Goal: Book appointment/travel/reservation

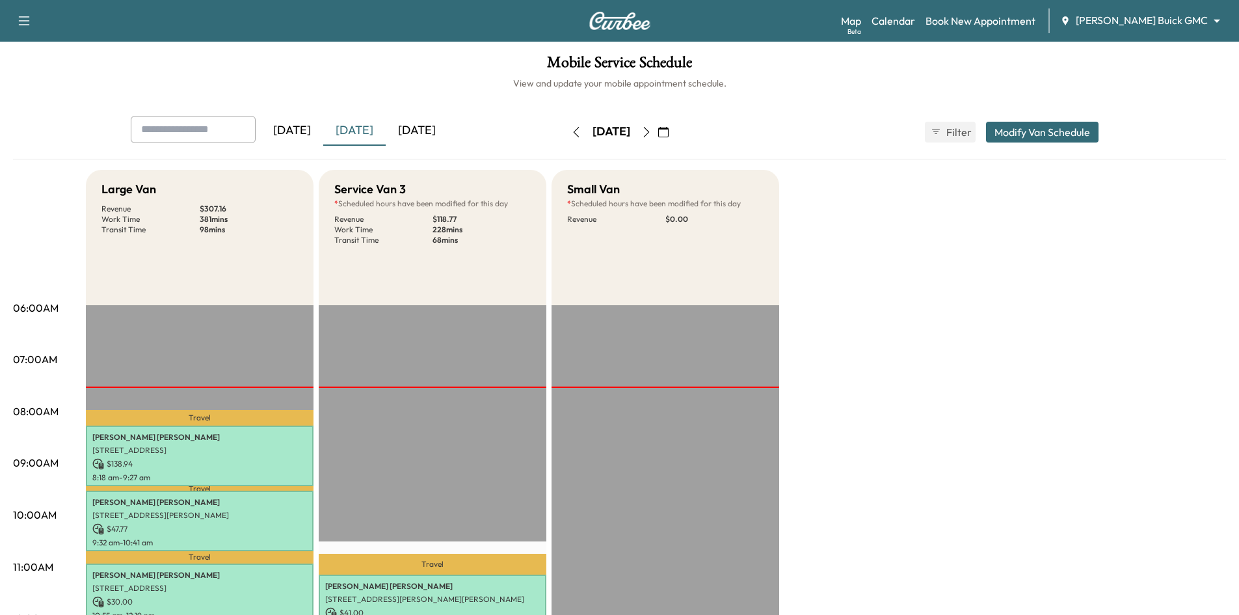
scroll to position [390, 0]
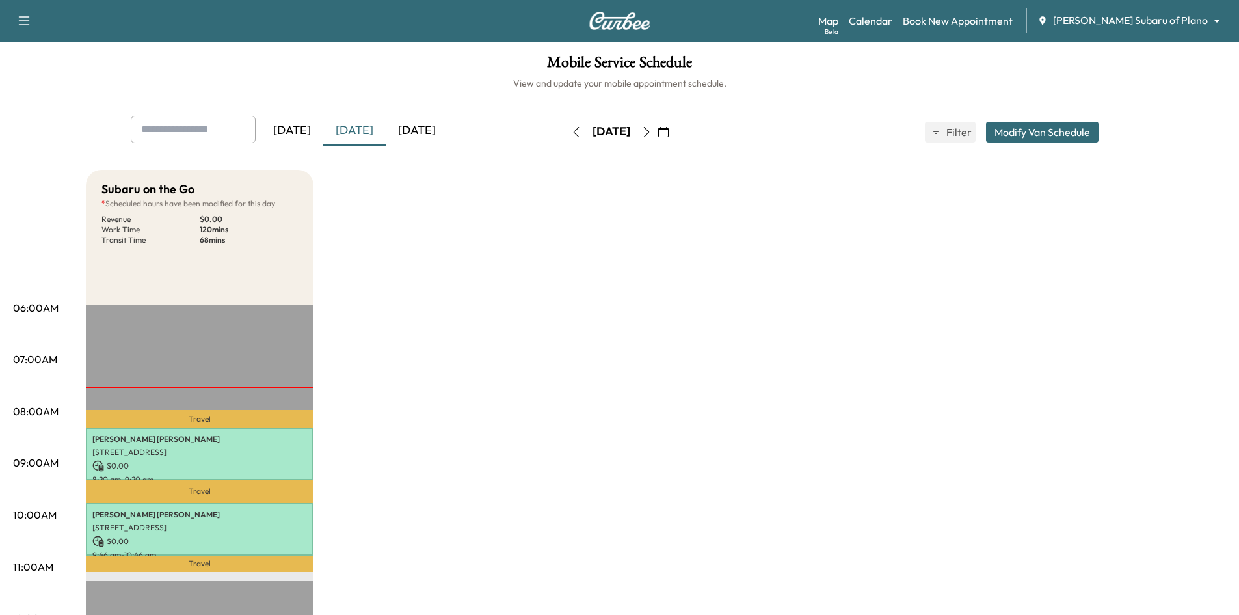
scroll to position [260, 0]
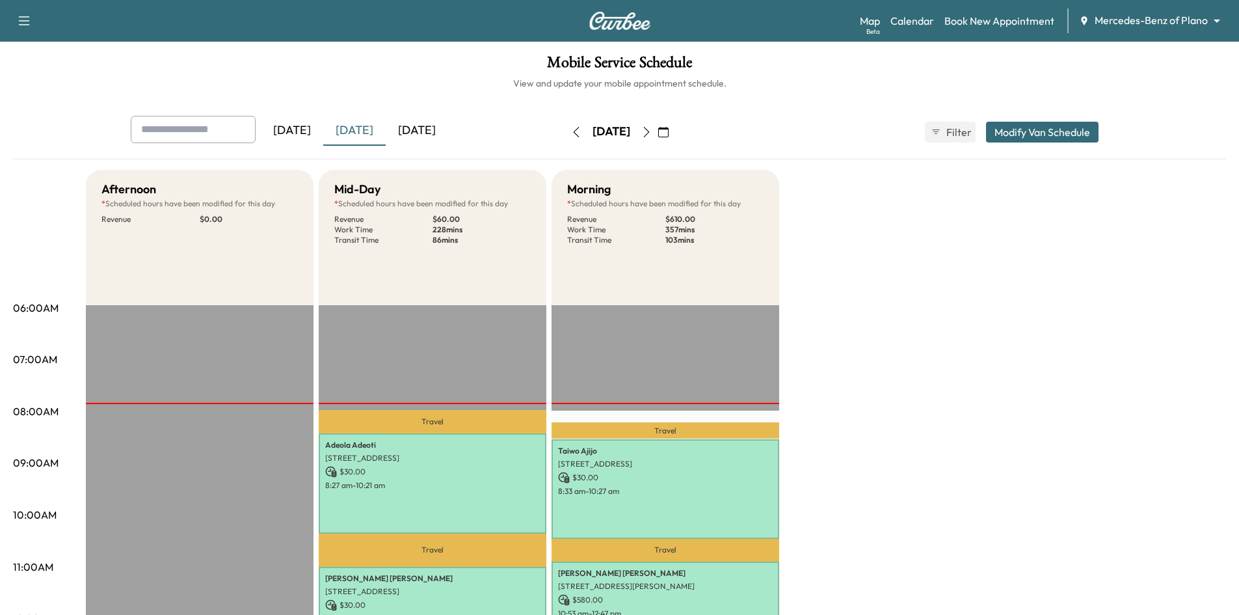
scroll to position [260, 0]
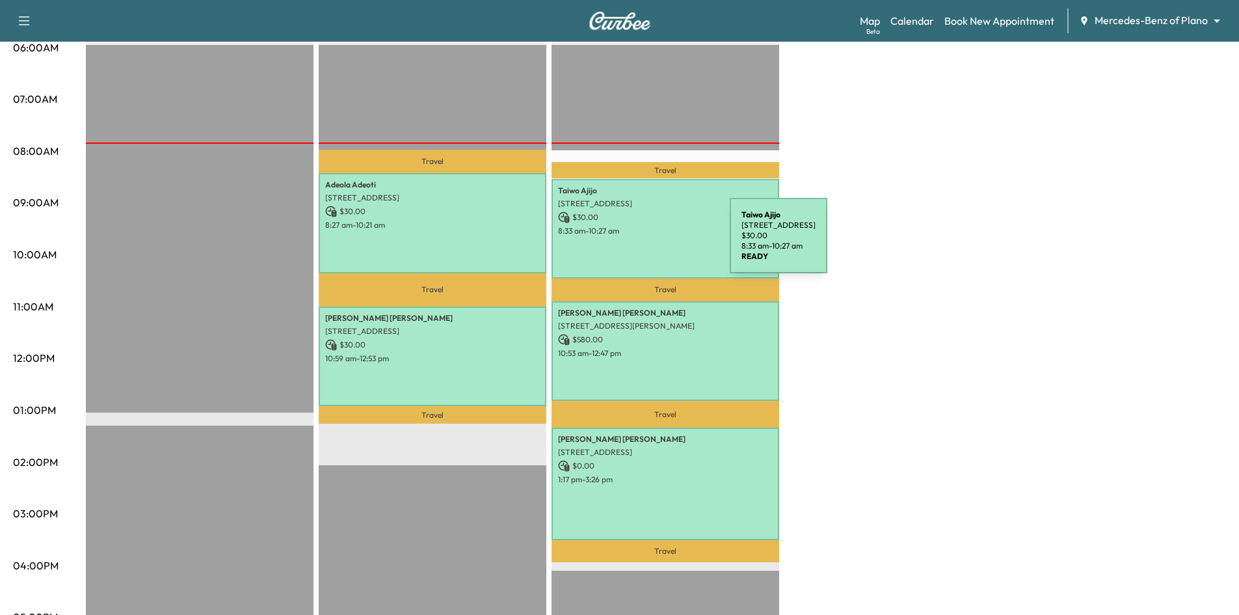
click at [632, 243] on div "[PERSON_NAME] [STREET_ADDRESS] $ 30.00 8:33 am - 10:27 am" at bounding box center [666, 229] width 228 height 100
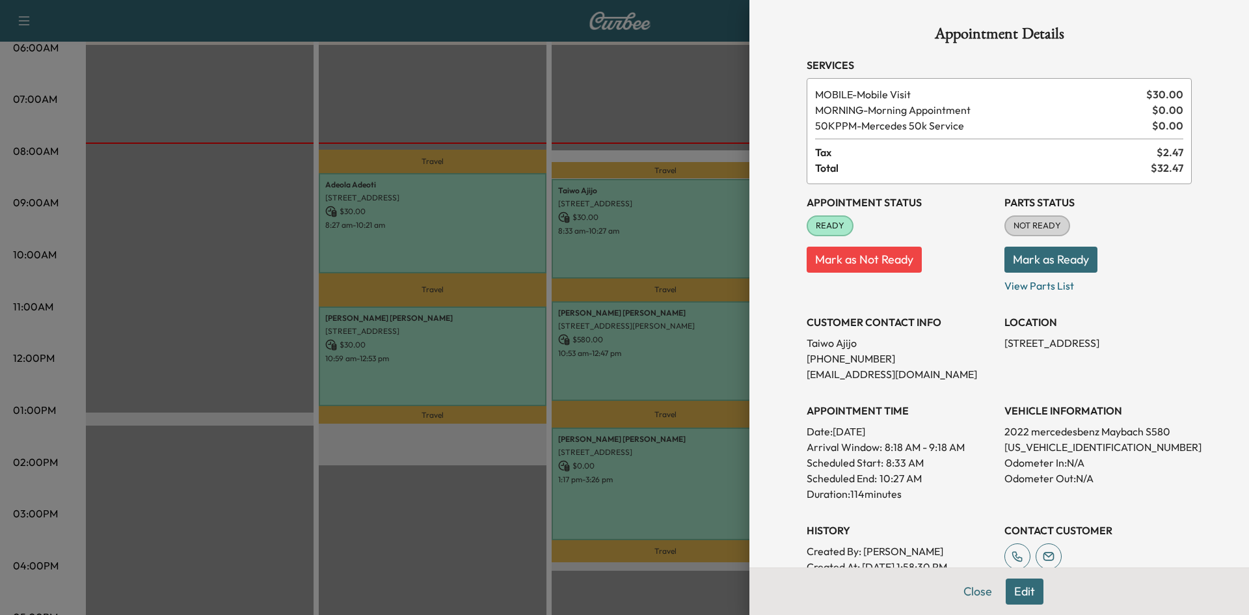
click at [650, 355] on div at bounding box center [624, 307] width 1249 height 615
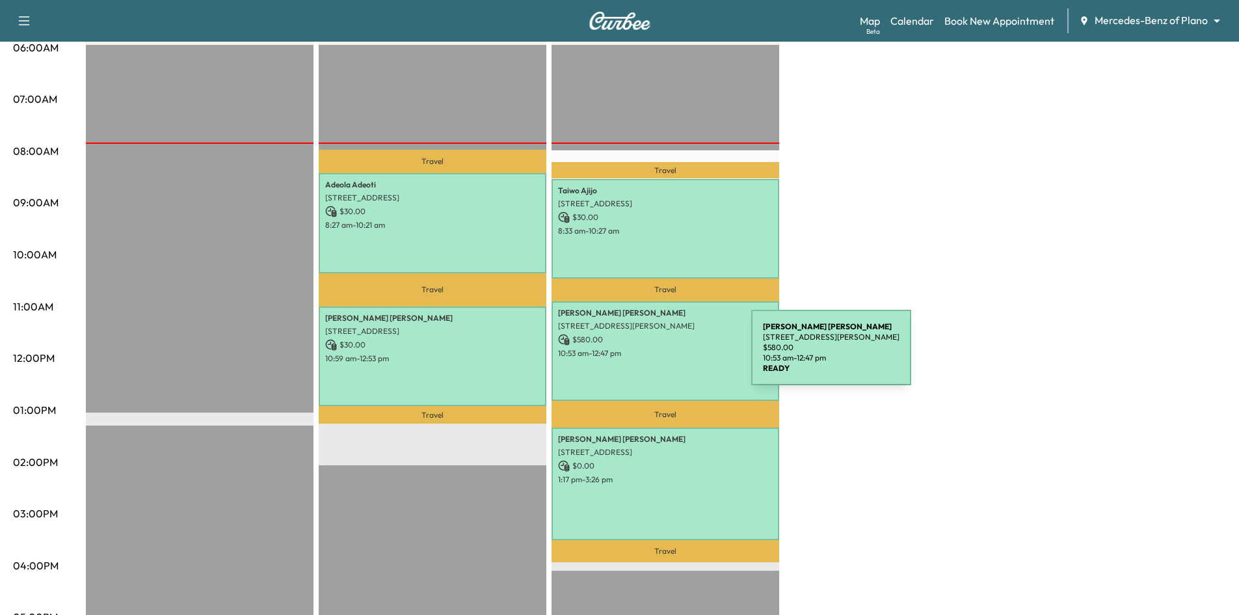
click at [654, 355] on p "10:53 am - 12:47 pm" at bounding box center [665, 353] width 215 height 10
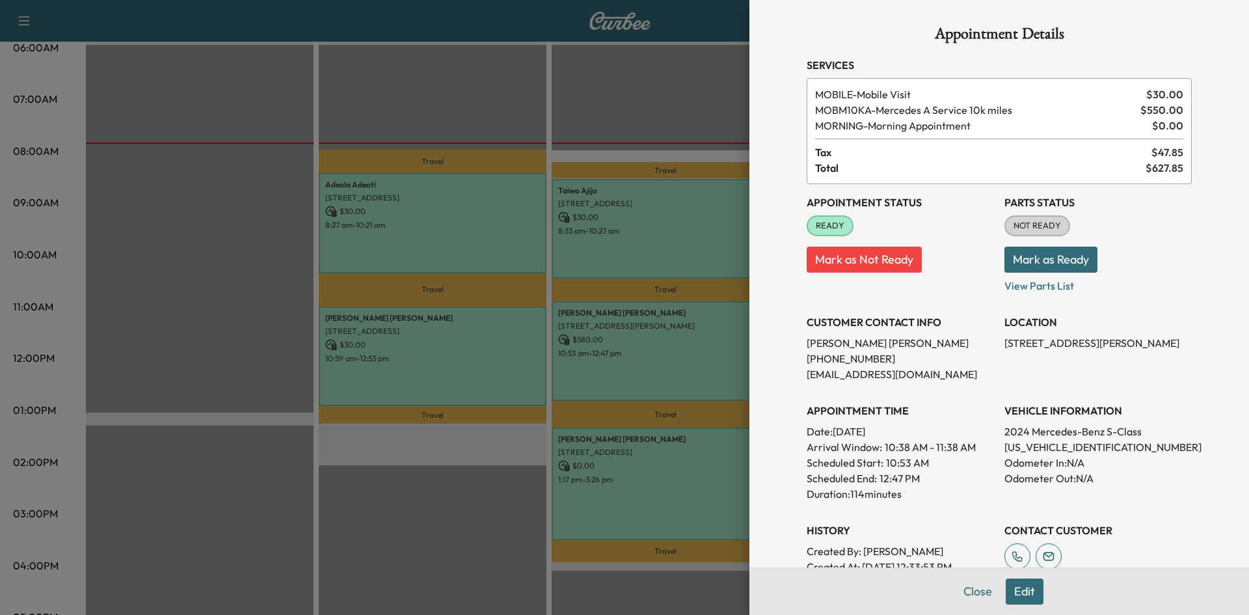
click at [669, 479] on div at bounding box center [624, 307] width 1249 height 615
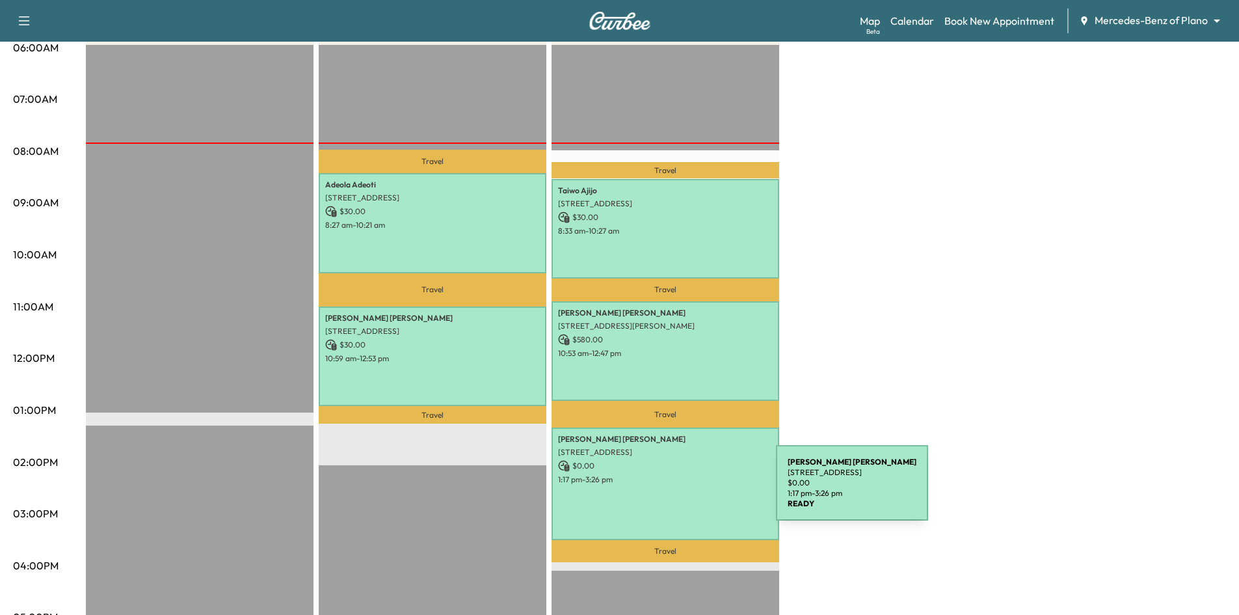
click at [680, 490] on div "JOSHUA SMITHERMAN 1913 Miramar Drive, Little Elm, TX 75068, United States of Am…" at bounding box center [666, 483] width 228 height 113
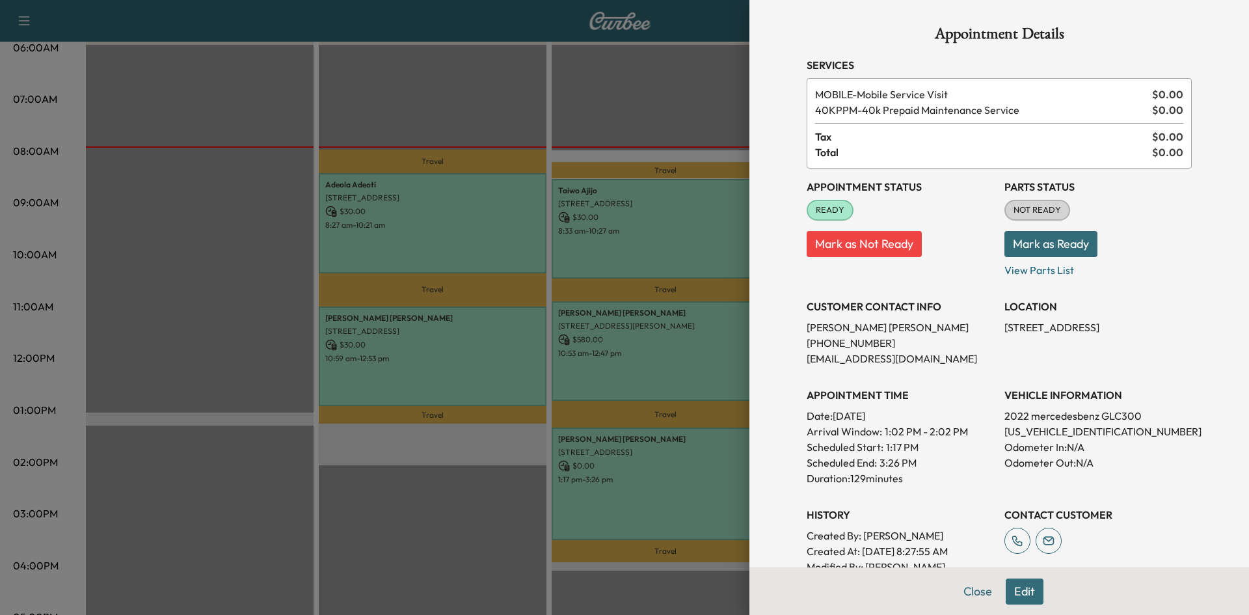
click at [713, 447] on div at bounding box center [624, 307] width 1249 height 615
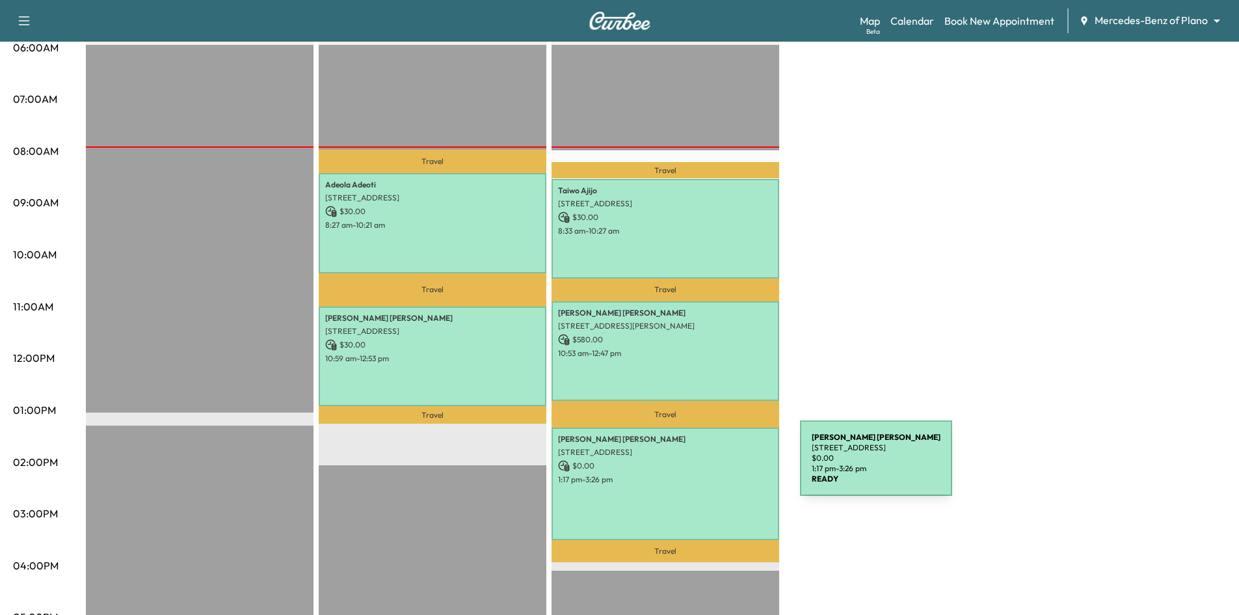
click at [702, 466] on p "$ 0.00" at bounding box center [665, 466] width 215 height 12
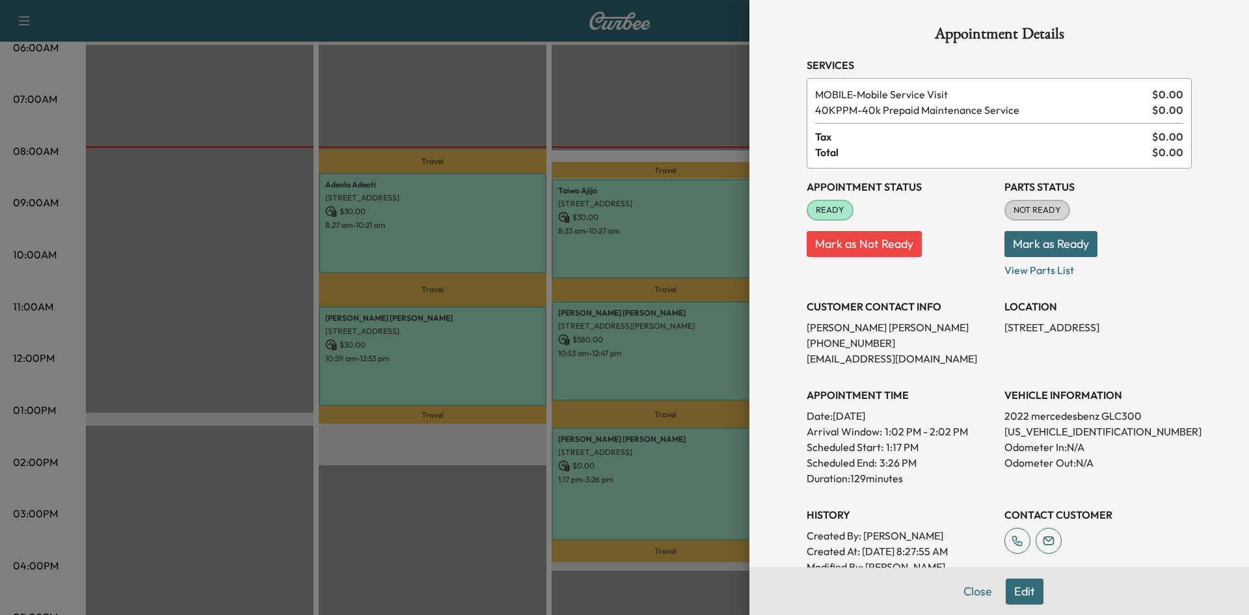
click at [673, 105] on div at bounding box center [624, 307] width 1249 height 615
